Goal: Share content

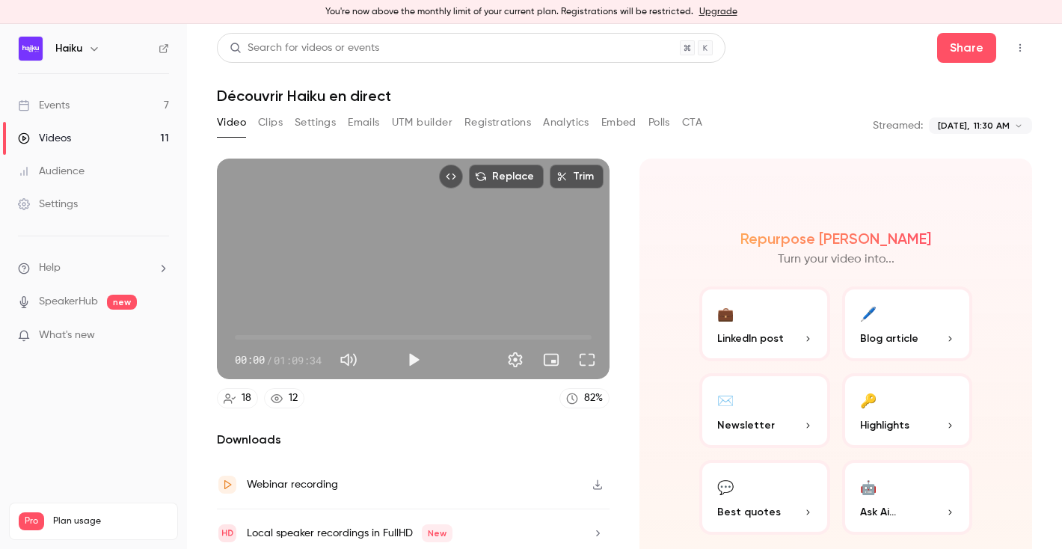
click at [64, 139] on div "Videos" at bounding box center [44, 138] width 53 height 15
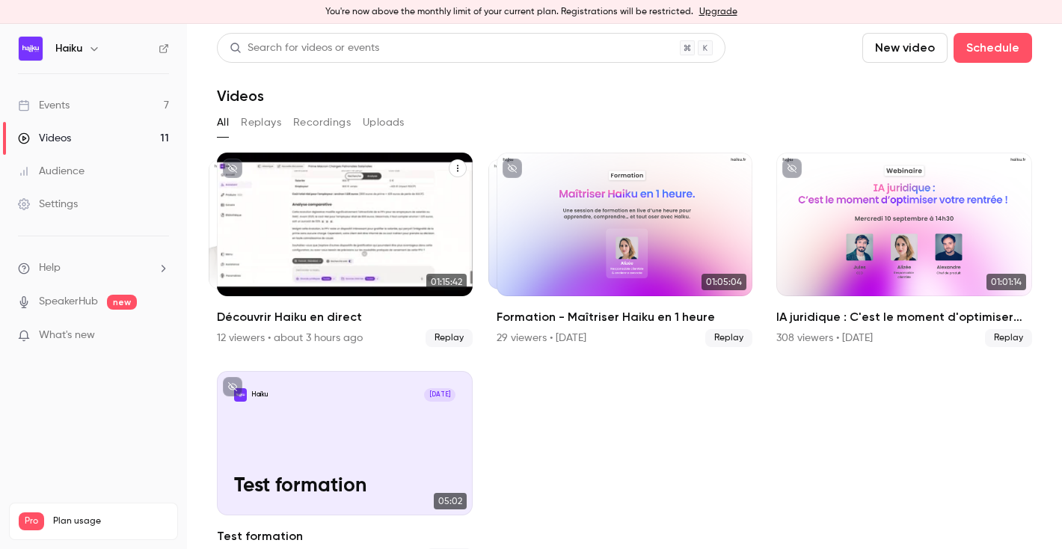
click at [456, 168] on icon "Découvrir Haiku en direct" at bounding box center [457, 168] width 9 height 9
click at [400, 200] on div "Share" at bounding box center [397, 203] width 114 height 15
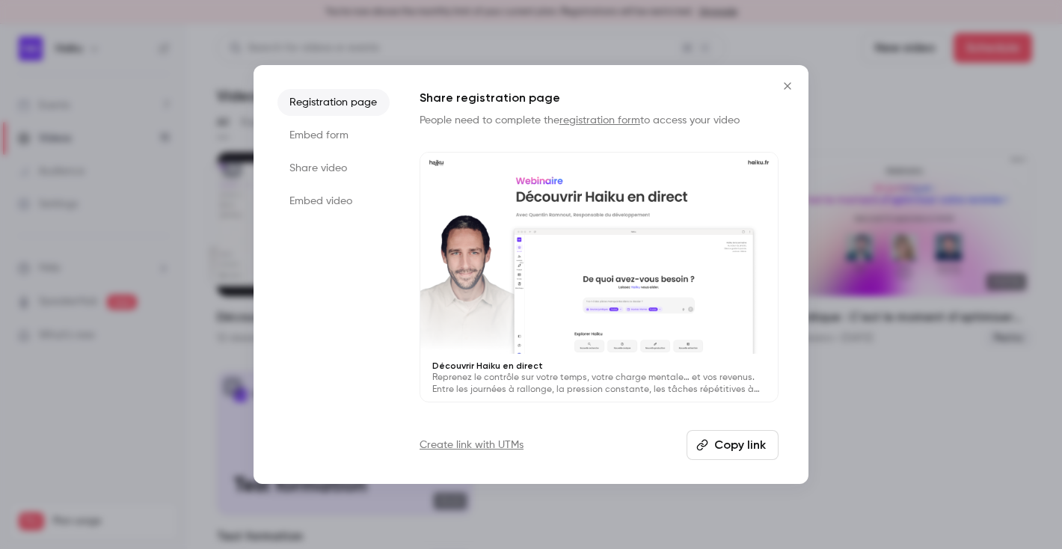
click at [744, 437] on button "Copy link" at bounding box center [732, 445] width 92 height 30
click at [308, 168] on li "Share video" at bounding box center [333, 168] width 112 height 27
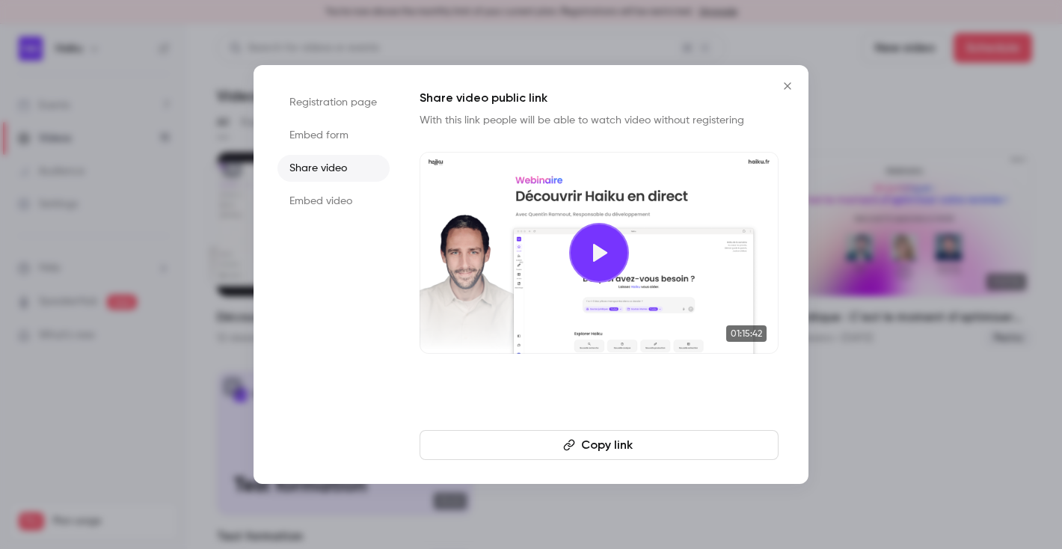
click at [620, 445] on button "Copy link" at bounding box center [599, 445] width 359 height 30
click at [620, 445] on button "Copied!" at bounding box center [599, 445] width 359 height 30
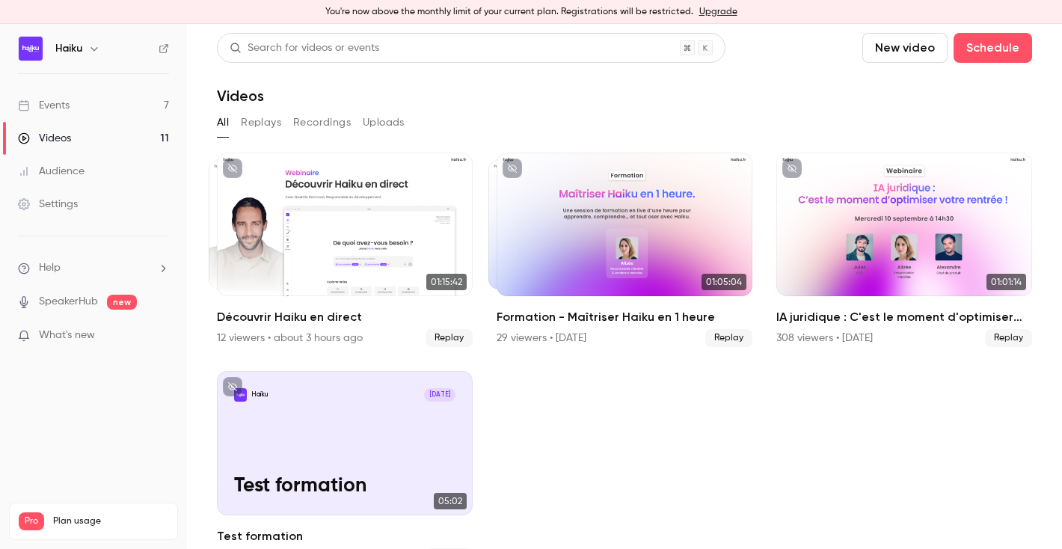
click at [262, 121] on button "Replays" at bounding box center [261, 123] width 40 height 24
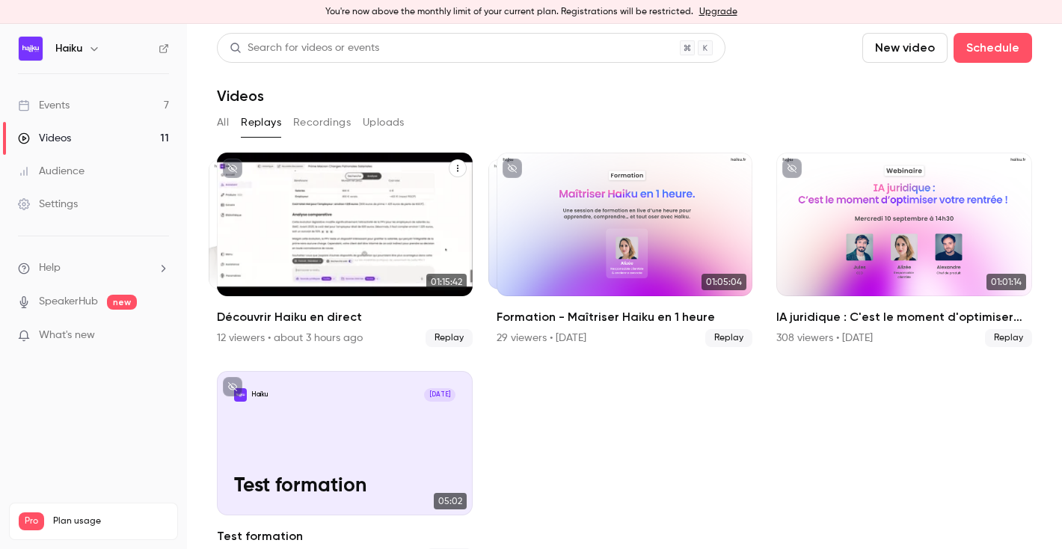
scroll to position [35, 0]
